Goal: Task Accomplishment & Management: Use online tool/utility

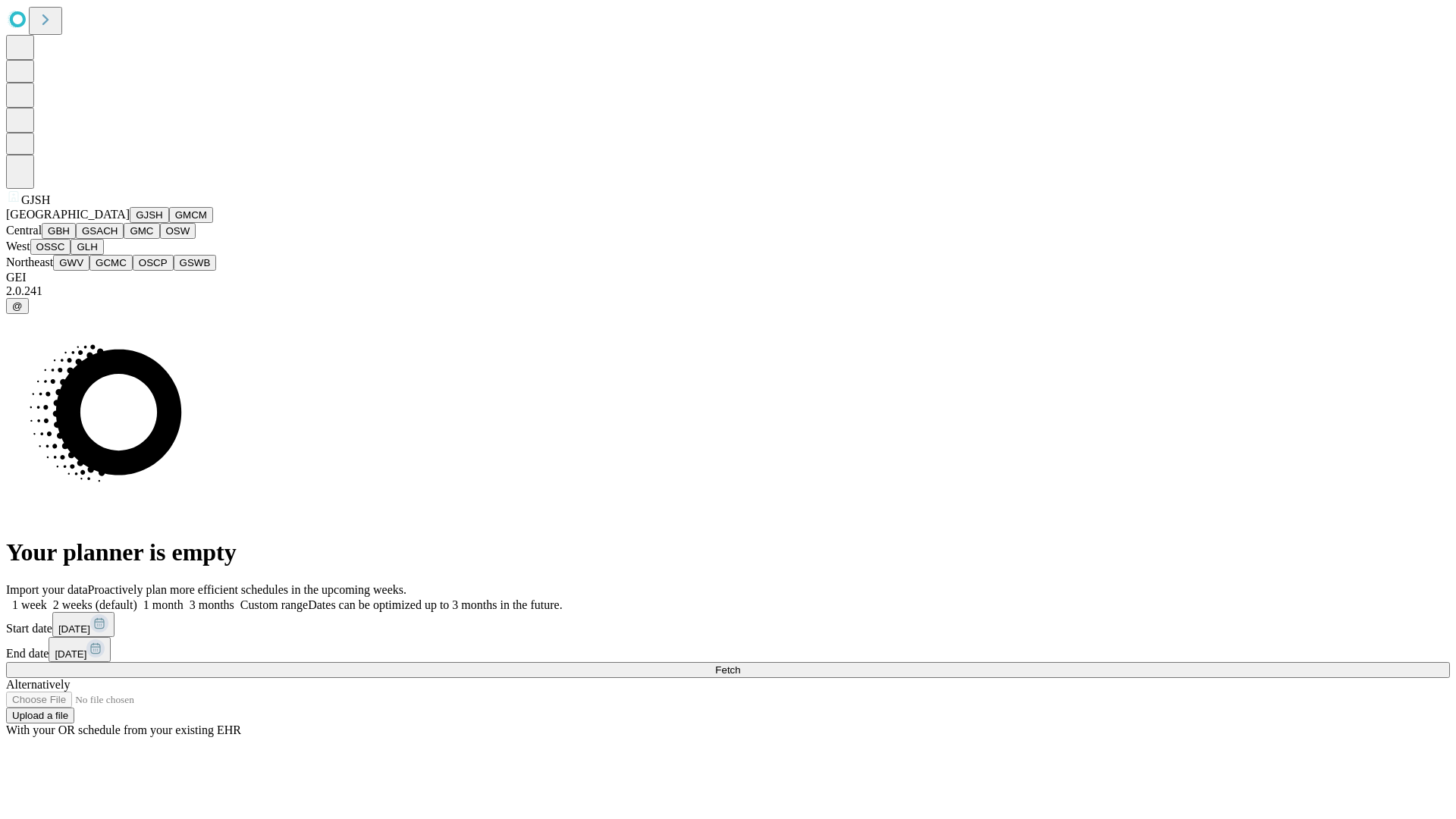
click at [130, 223] on button "GJSH" at bounding box center [149, 215] width 39 height 16
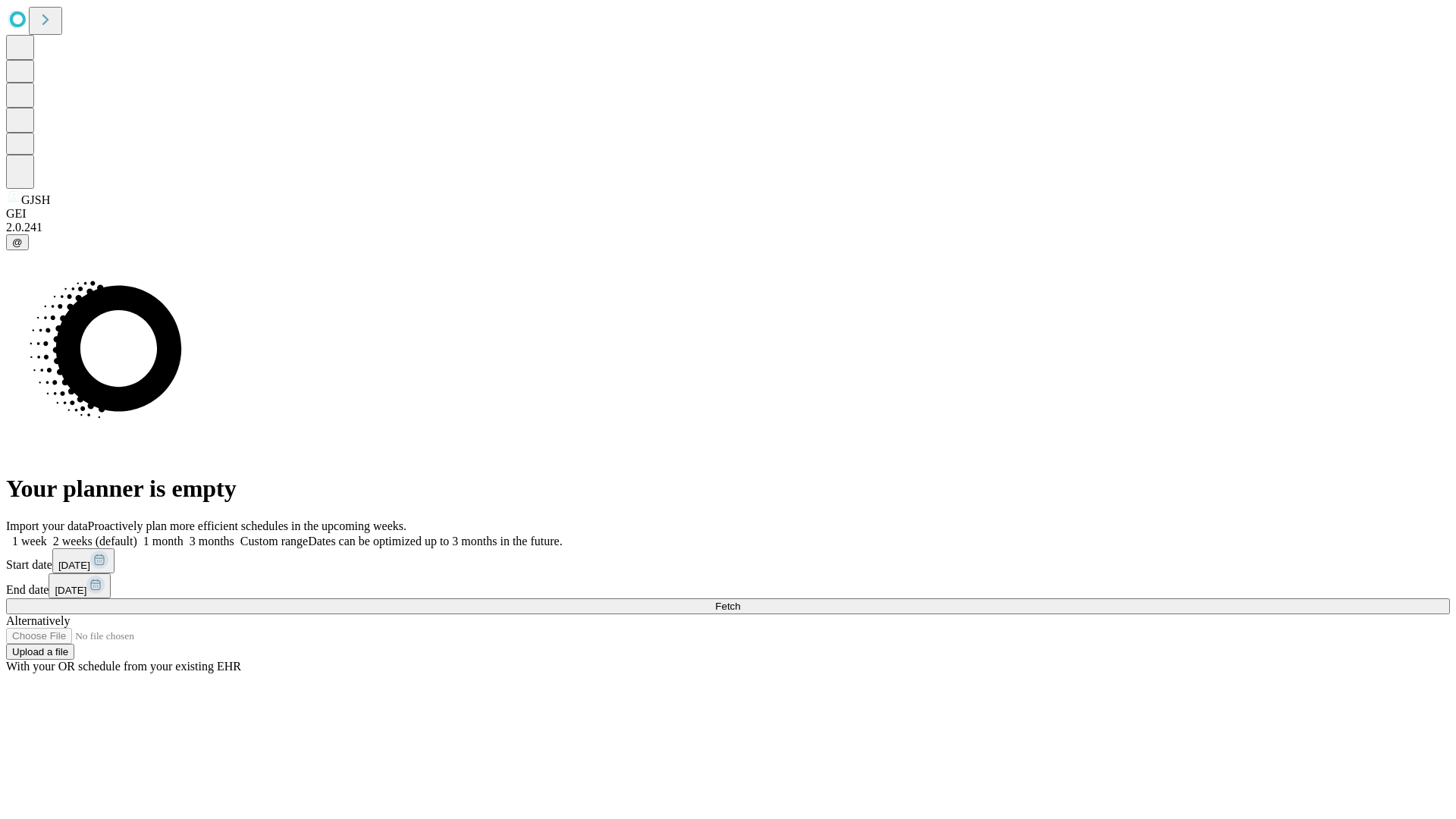
click at [47, 535] on label "1 week" at bounding box center [26, 541] width 41 height 13
click at [740, 601] on span "Fetch" at bounding box center [727, 606] width 25 height 12
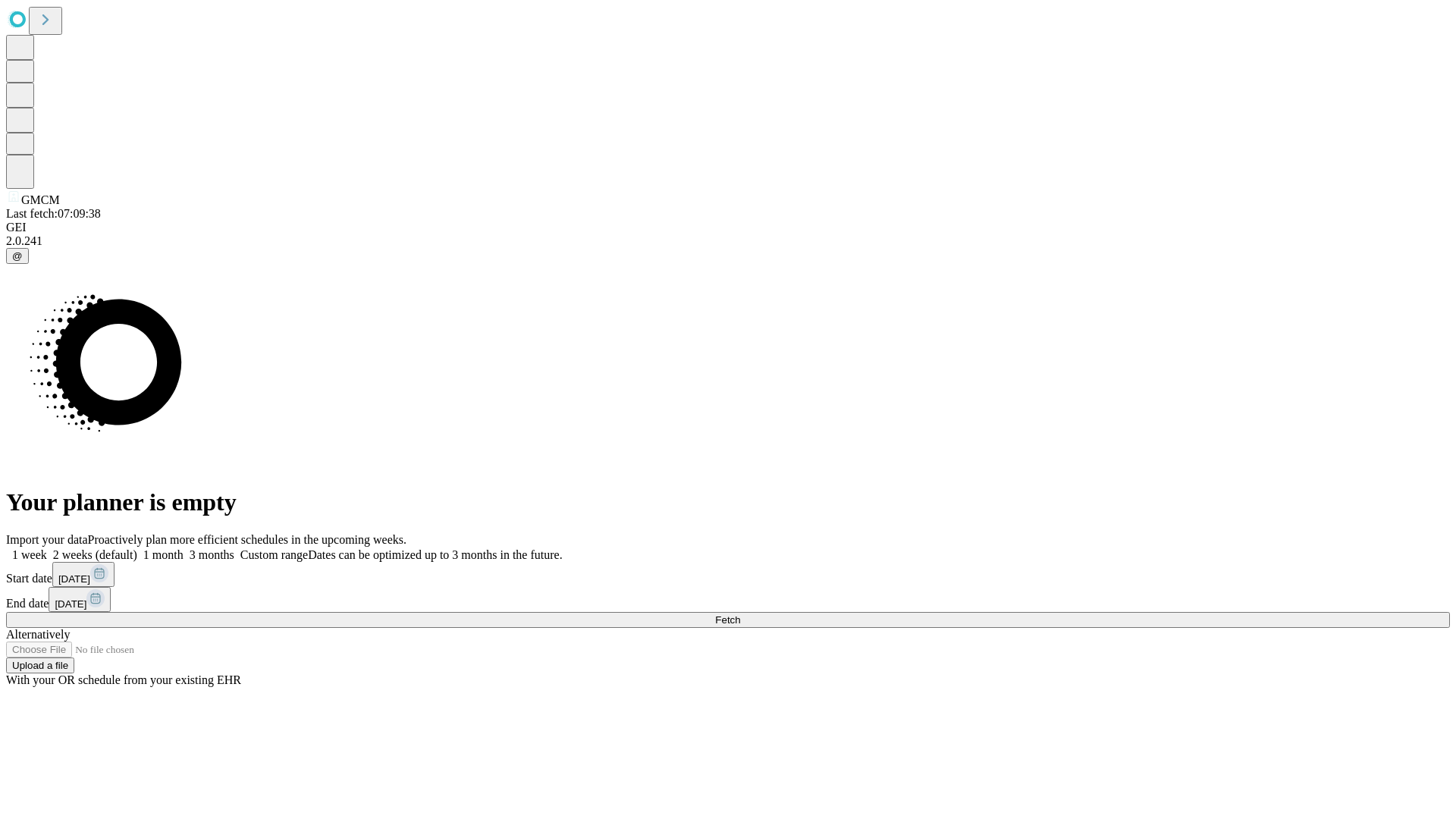
click at [47, 548] on label "1 week" at bounding box center [26, 554] width 41 height 13
click at [740, 614] on span "Fetch" at bounding box center [727, 620] width 25 height 12
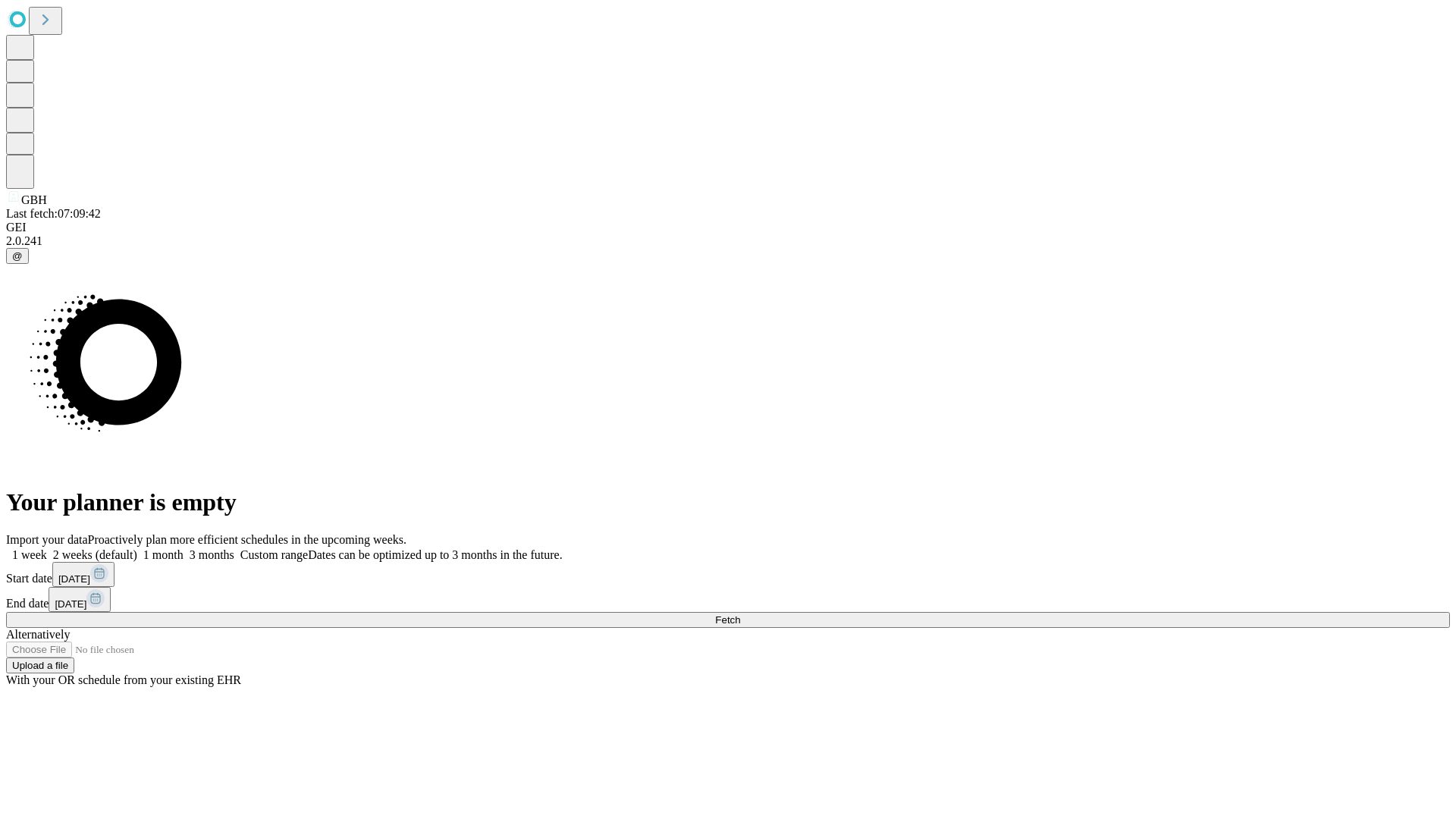
click at [47, 548] on label "1 week" at bounding box center [26, 554] width 41 height 13
click at [740, 614] on span "Fetch" at bounding box center [727, 620] width 25 height 12
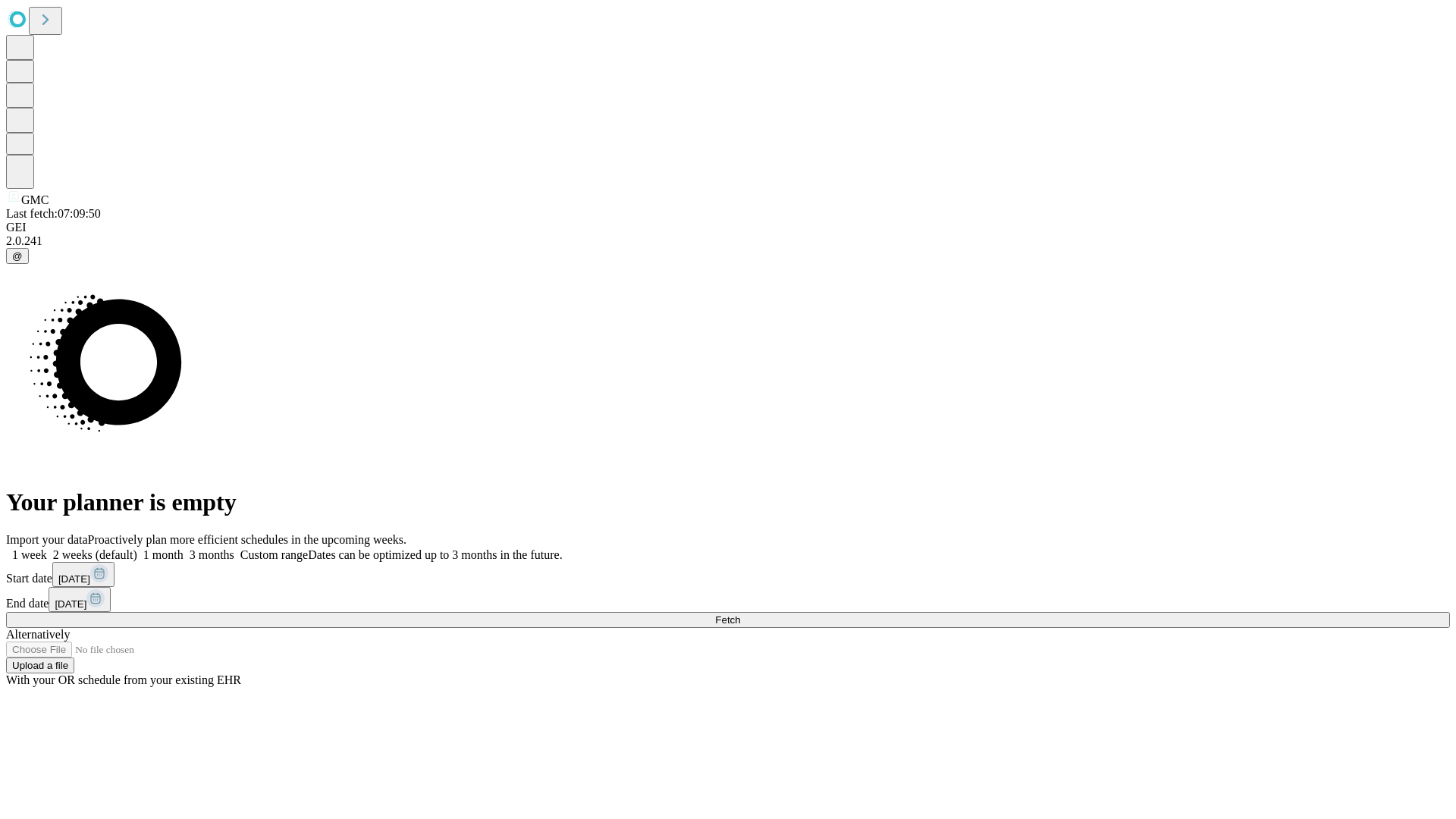
click at [47, 548] on label "1 week" at bounding box center [26, 554] width 41 height 13
click at [740, 614] on span "Fetch" at bounding box center [727, 620] width 25 height 12
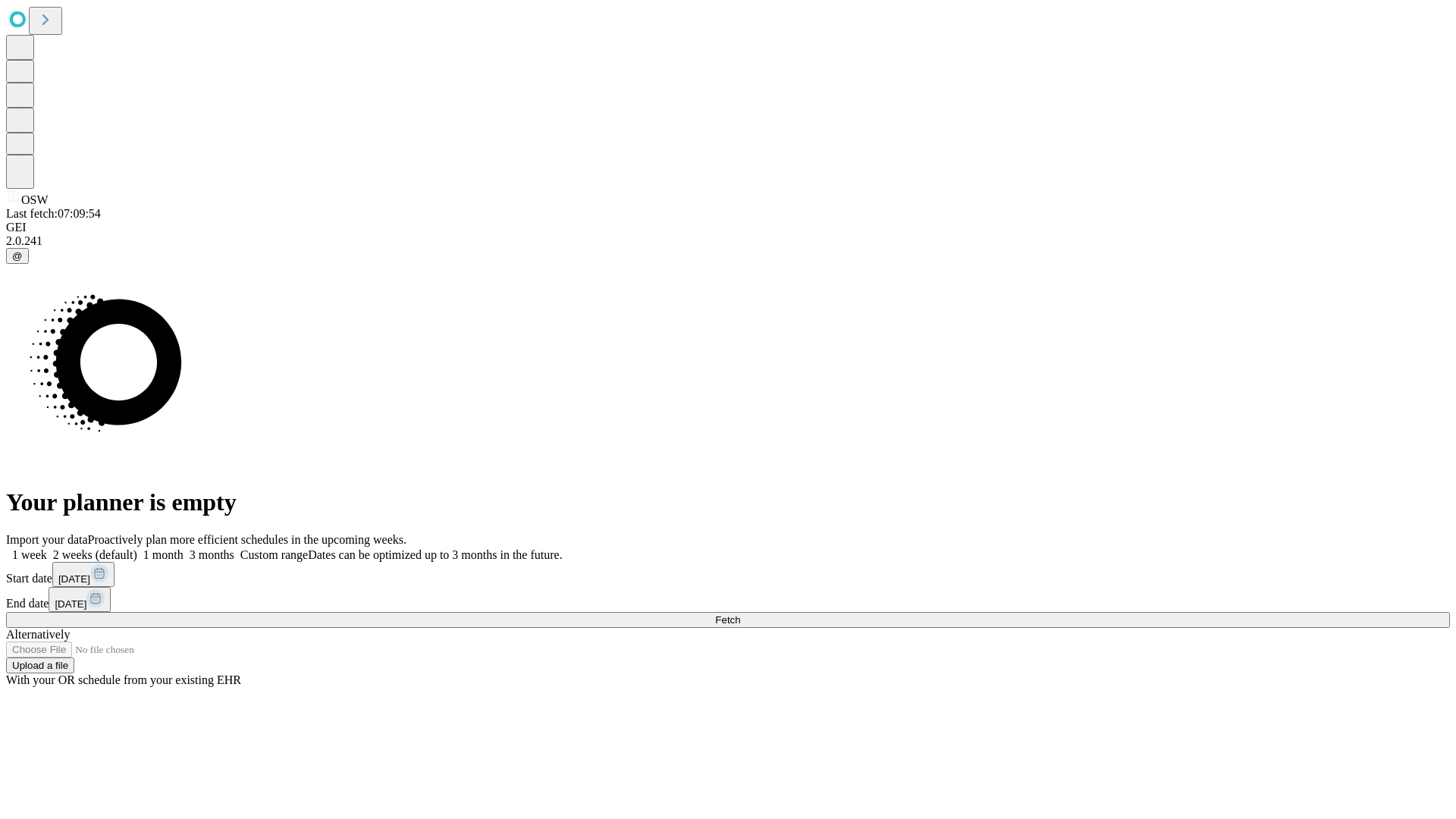
click at [740, 614] on span "Fetch" at bounding box center [727, 620] width 25 height 12
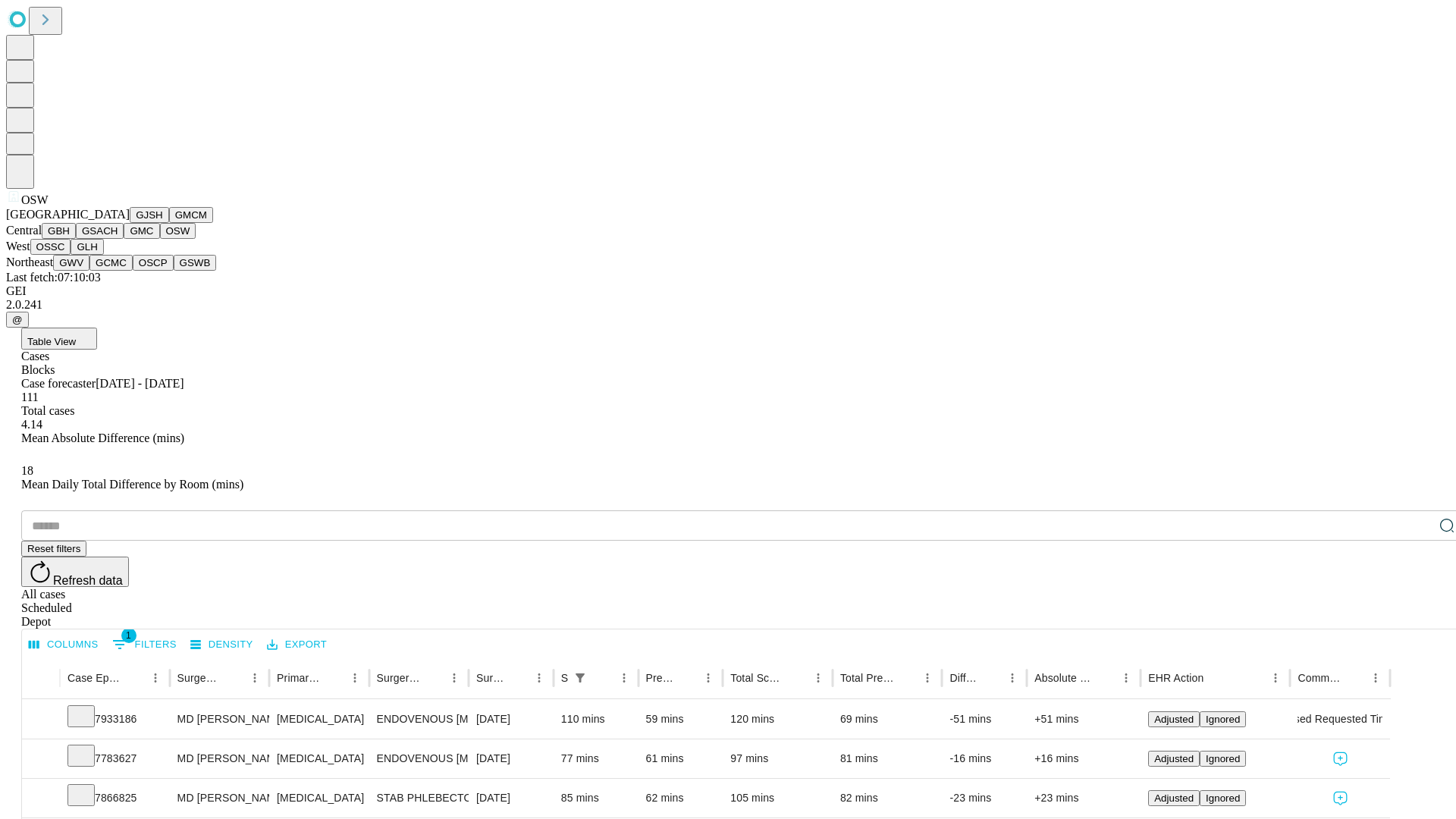
click at [71, 255] on button "OSSC" at bounding box center [50, 246] width 41 height 16
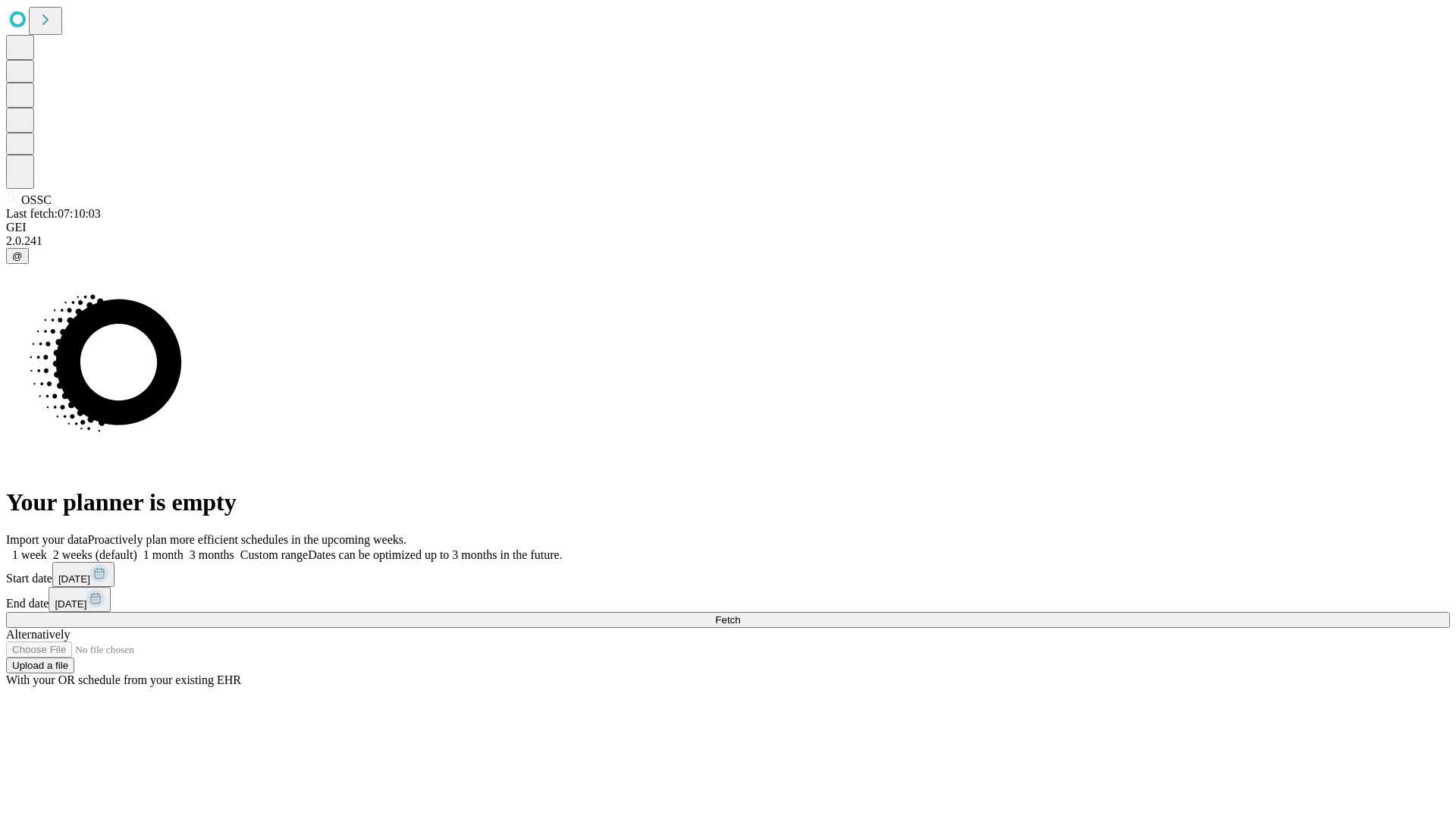
click at [740, 614] on span "Fetch" at bounding box center [727, 620] width 25 height 12
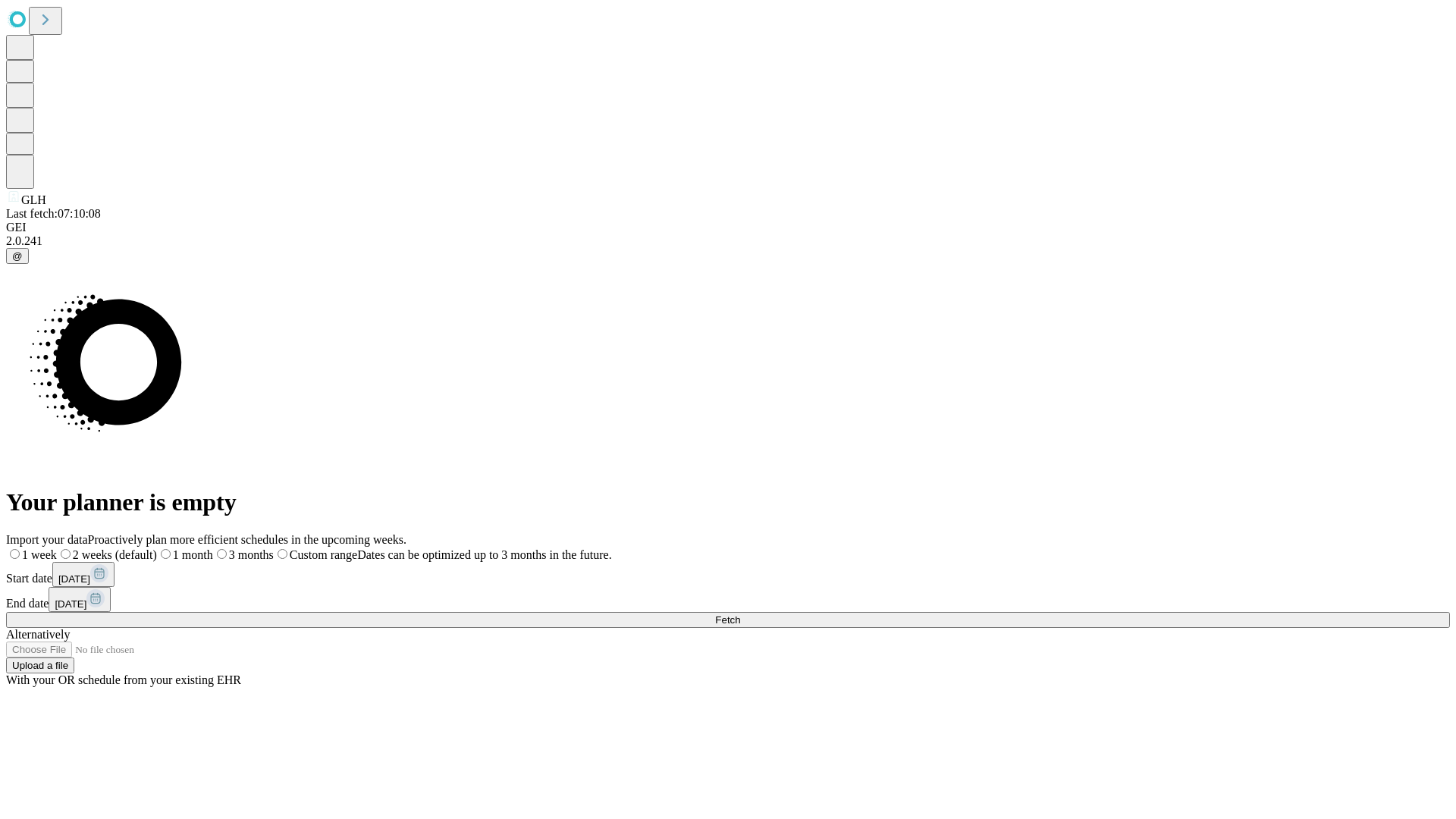
click at [740, 614] on span "Fetch" at bounding box center [727, 620] width 25 height 12
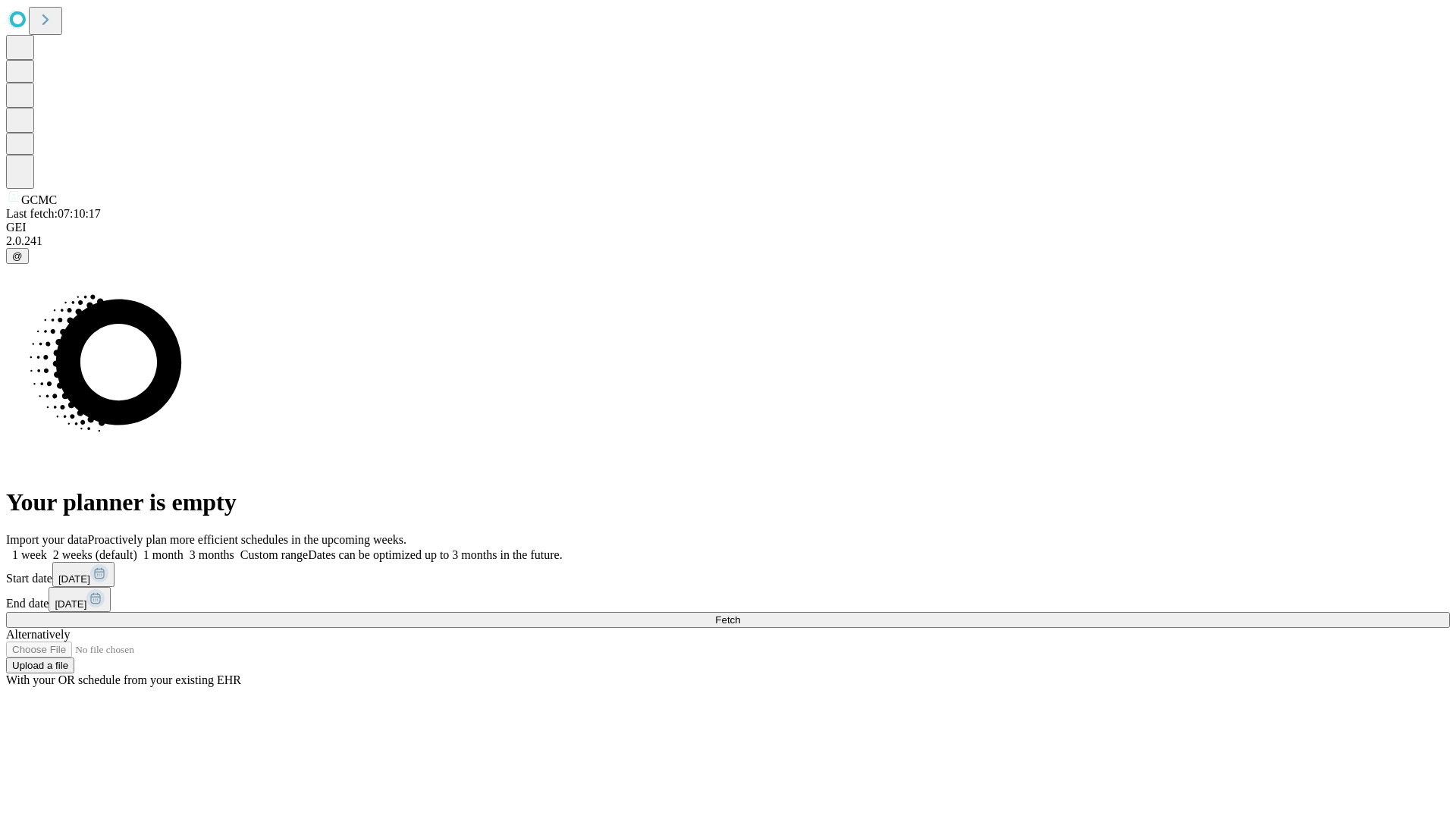
click at [47, 548] on label "1 week" at bounding box center [26, 554] width 41 height 13
click at [740, 614] on span "Fetch" at bounding box center [727, 620] width 25 height 12
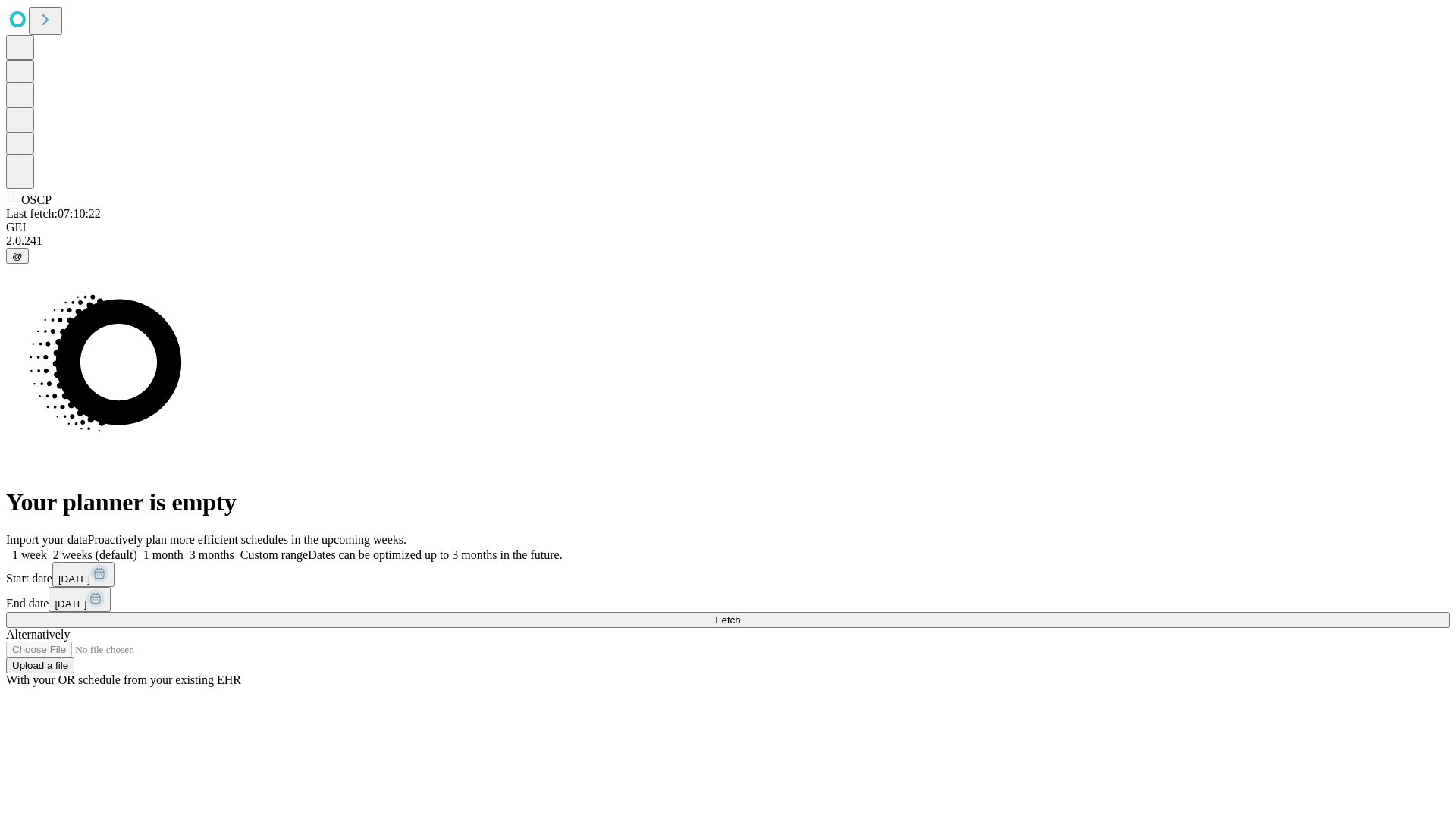
click at [47, 548] on label "1 week" at bounding box center [26, 554] width 41 height 13
click at [740, 614] on span "Fetch" at bounding box center [727, 620] width 25 height 12
